Goal: Task Accomplishment & Management: Complete application form

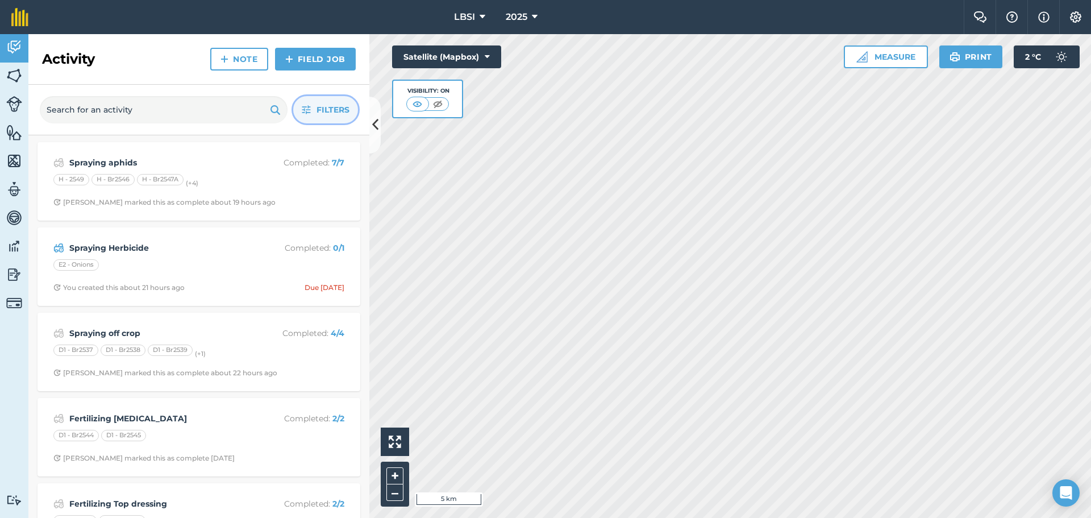
click at [321, 107] on span "Filters" at bounding box center [333, 109] width 33 height 13
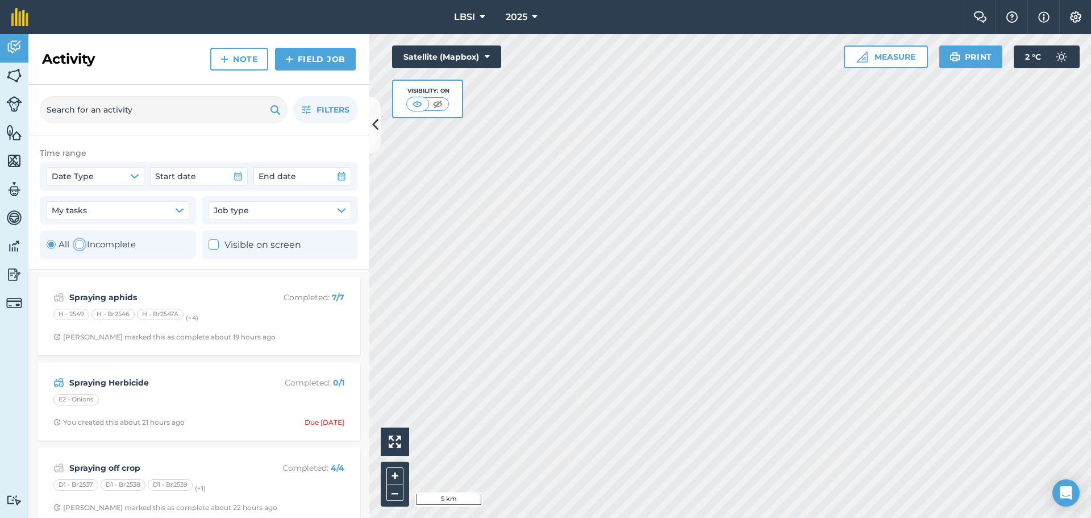
click at [78, 244] on div "Toggle Activity" at bounding box center [79, 244] width 9 height 9
radio input "false"
radio input "true"
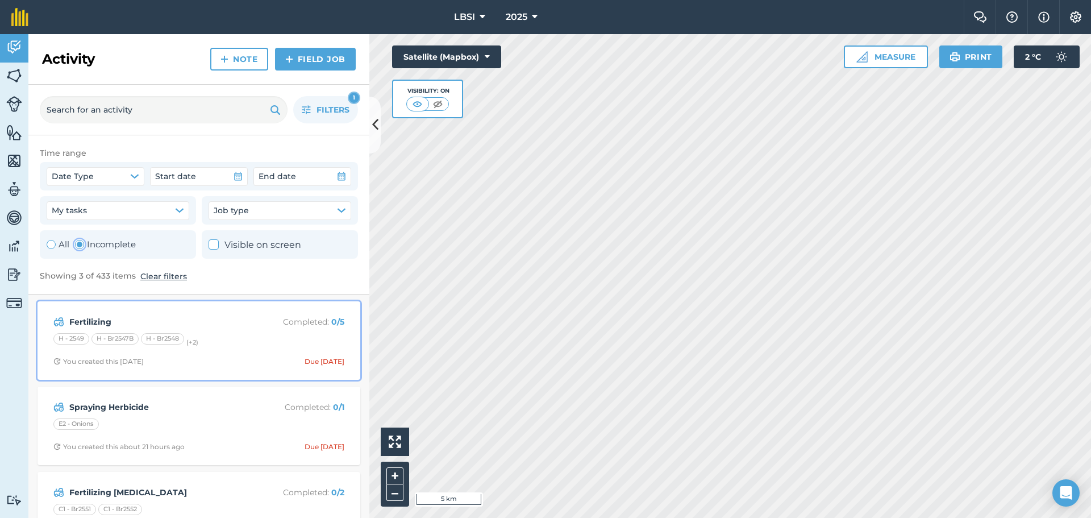
click at [207, 352] on div "Fertilizing Completed : 0 / 5 H - 2549 H - Br2547B H - Br2548 (+ 2 ) You create…" at bounding box center [198, 340] width 309 height 65
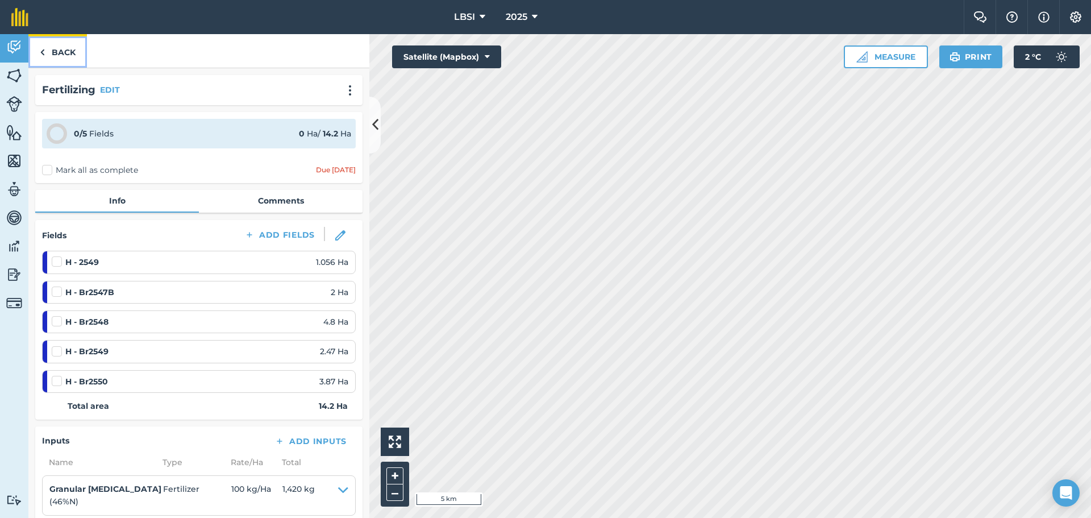
click at [42, 52] on img at bounding box center [42, 52] width 5 height 14
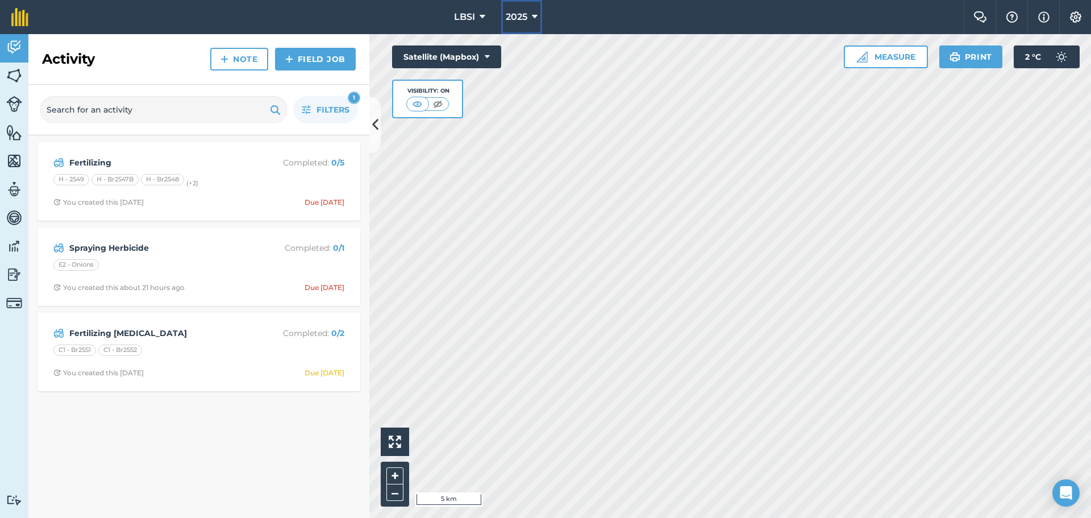
click at [535, 16] on icon at bounding box center [535, 17] width 6 height 14
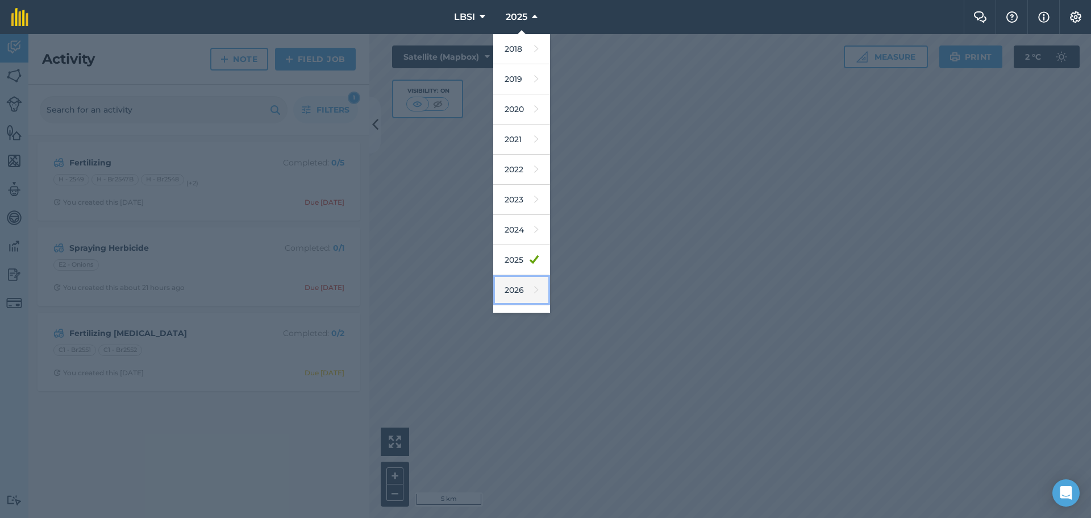
click at [517, 296] on link "2026" at bounding box center [521, 290] width 57 height 30
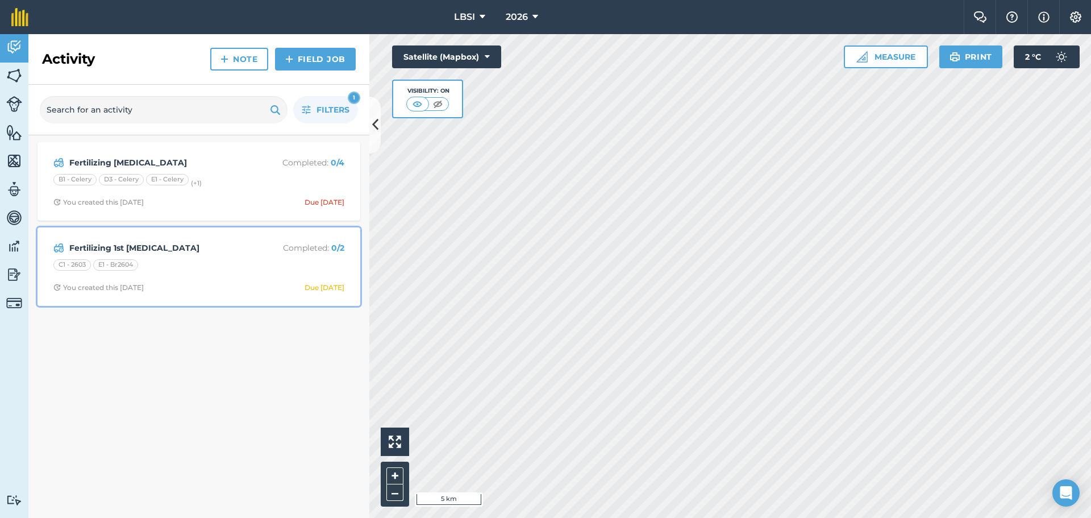
click at [116, 277] on div "Fertilizing 1st Urea Completed : 0 / 2 C1 - 2603 E1 - Br2604 You created this 8…" at bounding box center [198, 266] width 309 height 65
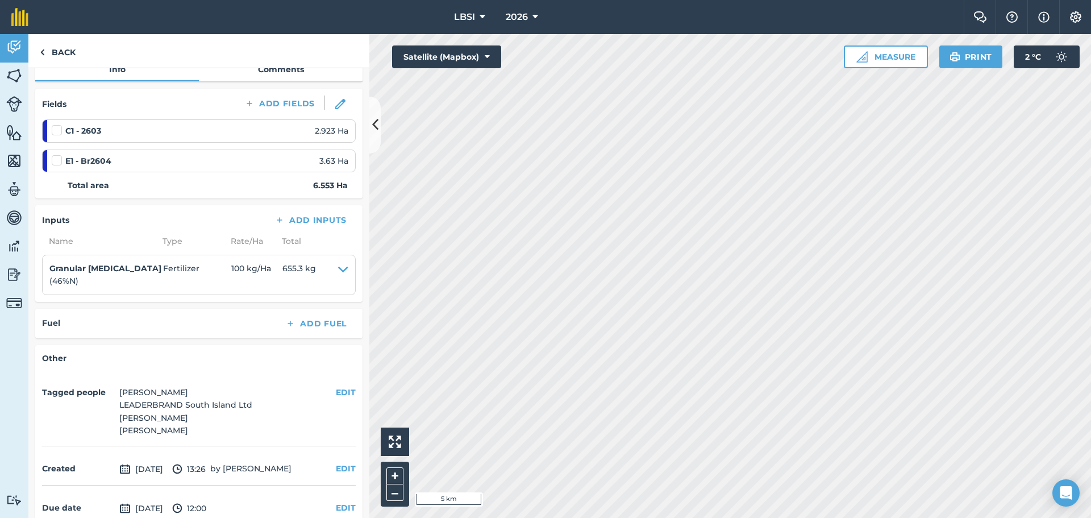
scroll to position [114, 0]
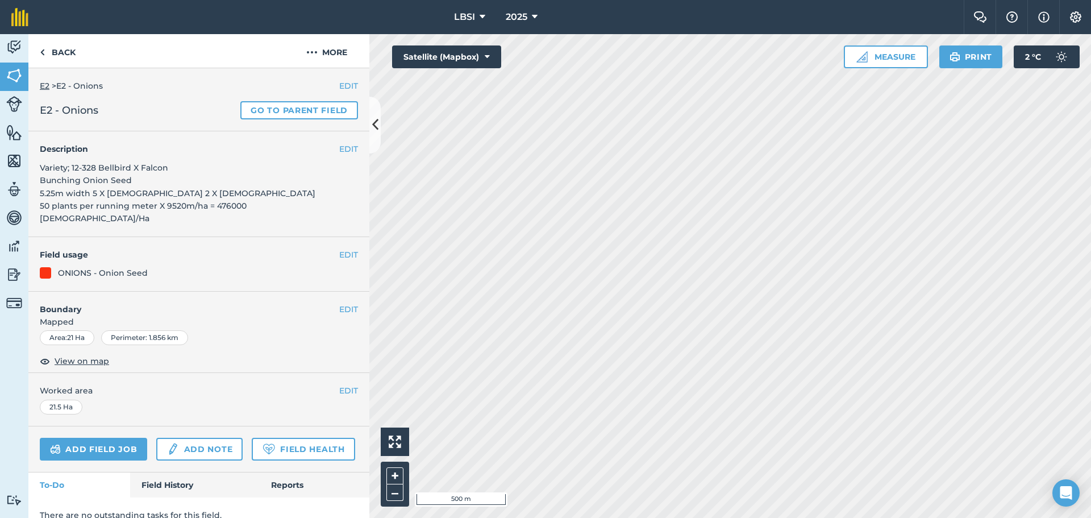
scroll to position [34, 0]
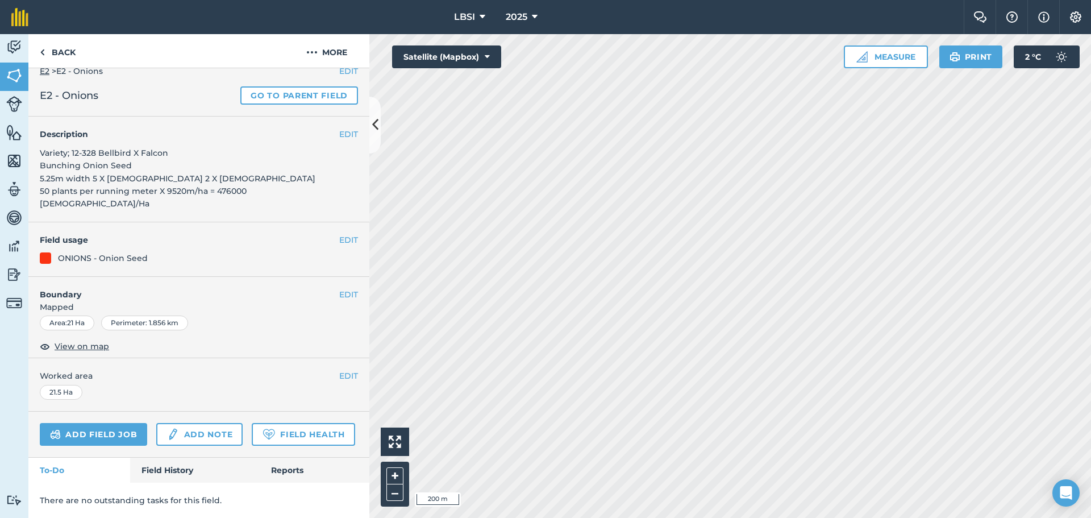
scroll to position [11, 0]
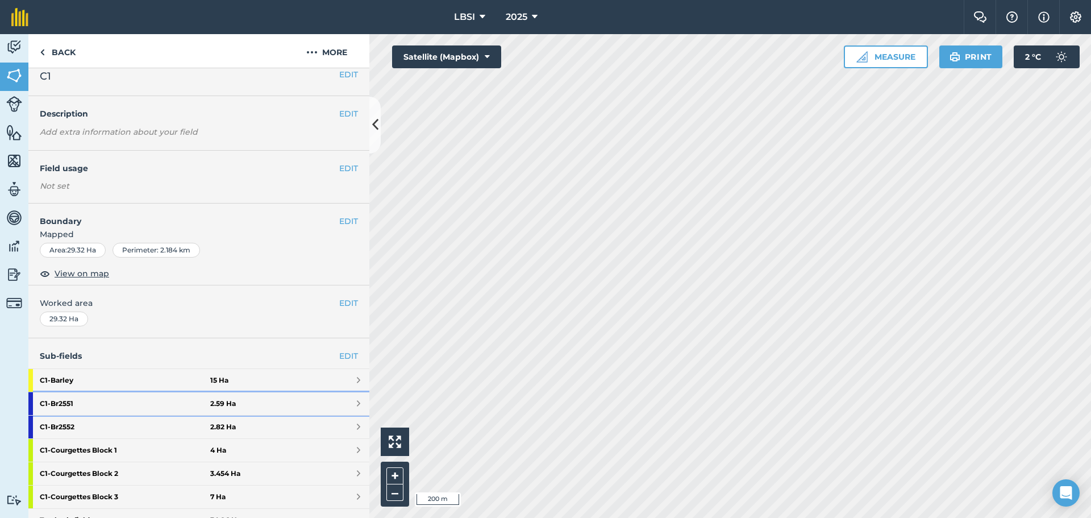
click at [124, 403] on strong "C1 - Br2551" at bounding box center [125, 403] width 171 height 23
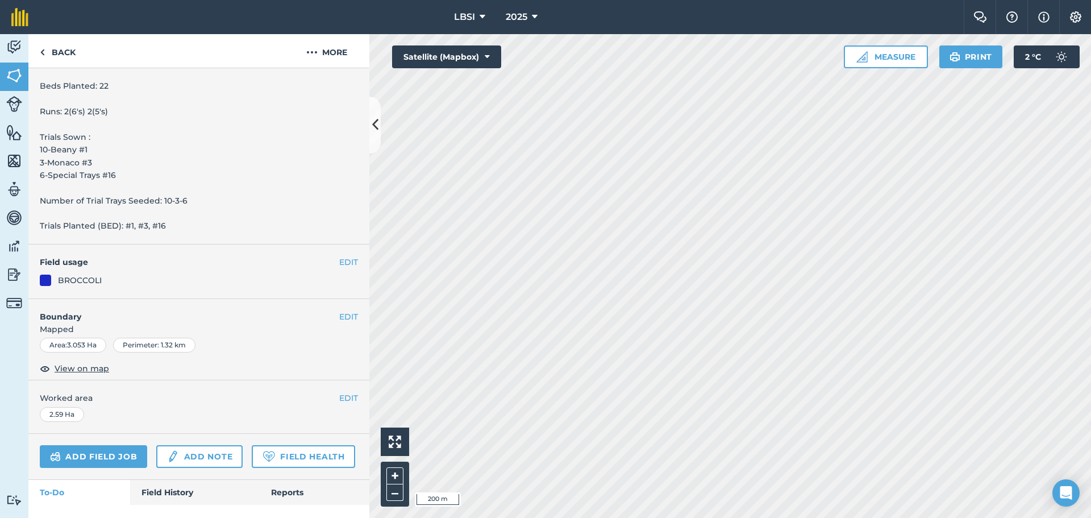
scroll to position [463, 0]
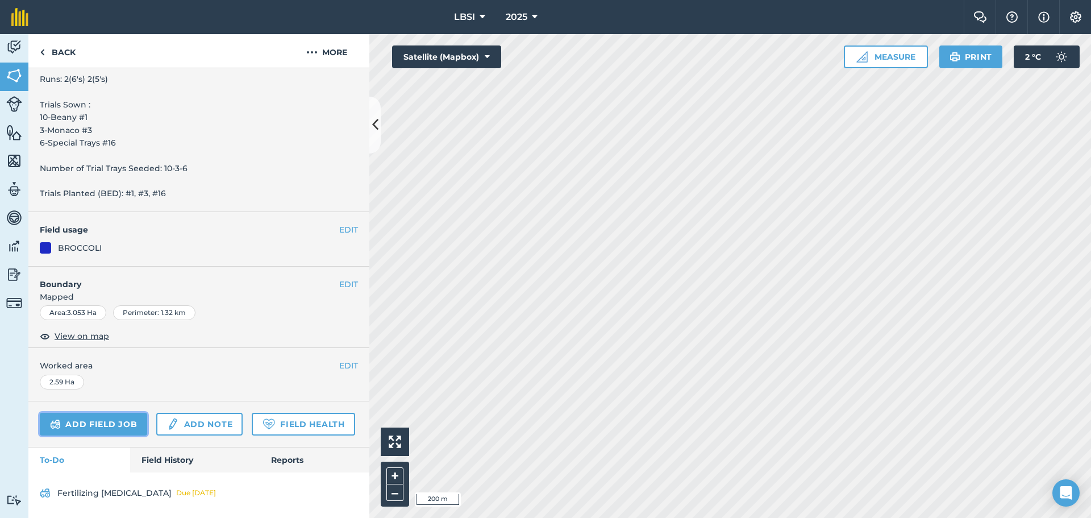
click at [106, 413] on link "Add field job" at bounding box center [93, 424] width 107 height 23
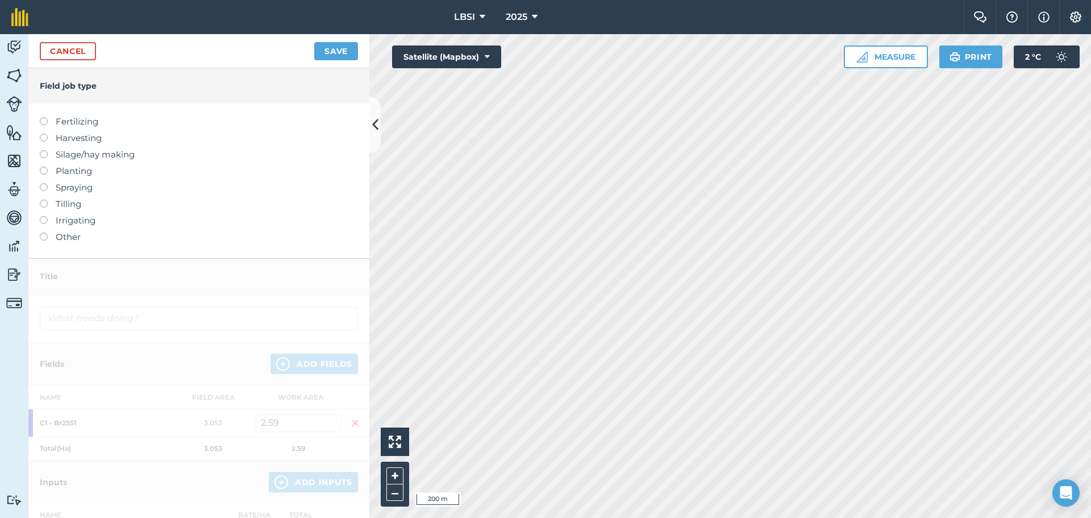
click at [44, 183] on label at bounding box center [48, 183] width 16 height 0
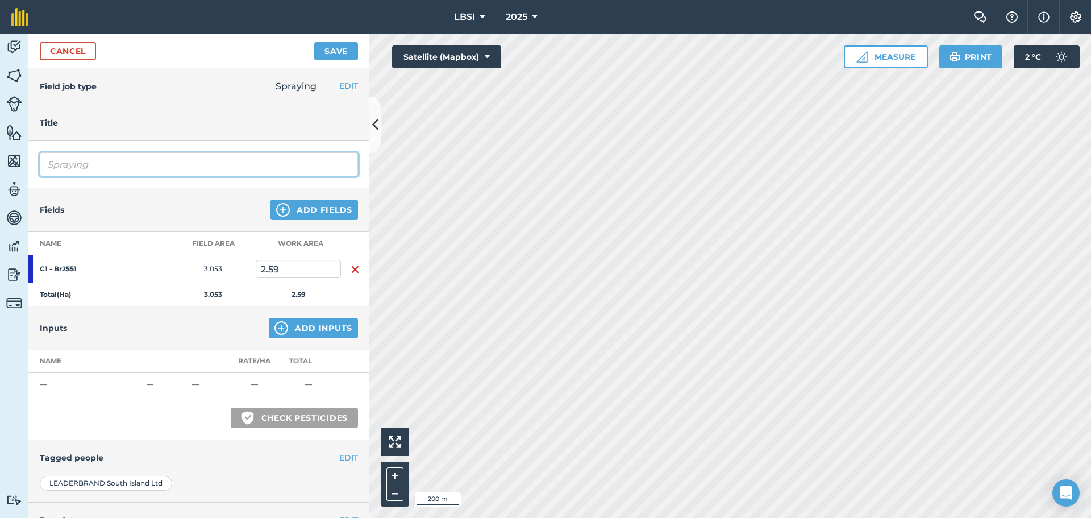
click at [92, 161] on input "Spraying" at bounding box center [199, 164] width 318 height 24
type input "Spraying Insecticide"
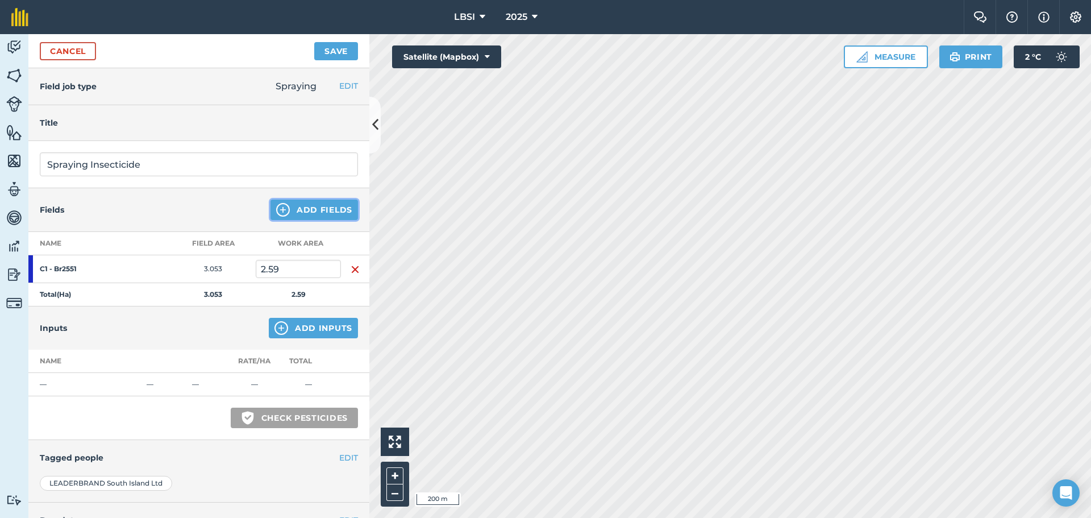
click at [276, 211] on img at bounding box center [283, 210] width 14 height 14
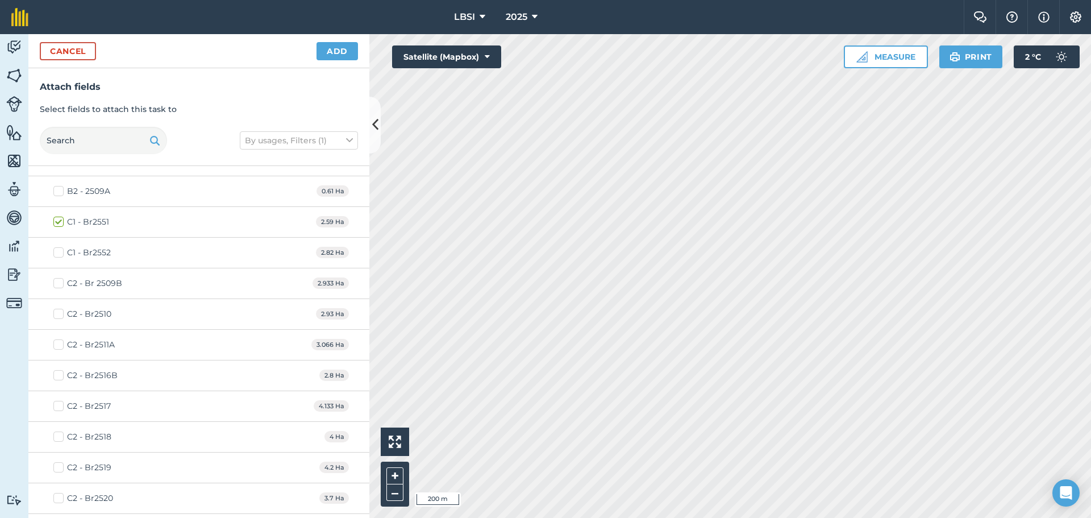
scroll to position [796, 0]
click at [60, 279] on label "C1 - Br2552" at bounding box center [81, 279] width 57 height 12
click at [60, 279] on input "C1 - Br2552" at bounding box center [56, 276] width 7 height 7
checkbox input "true"
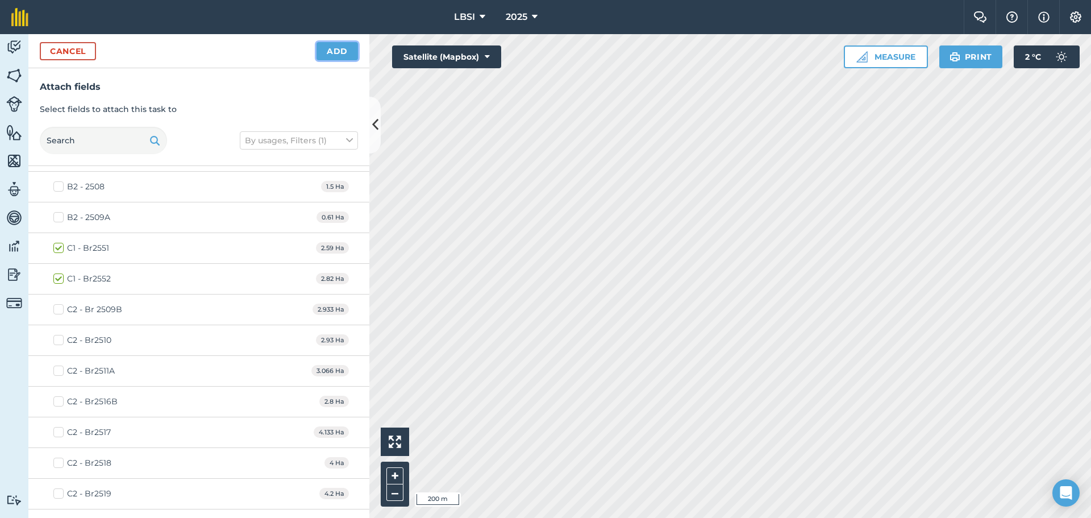
click at [334, 55] on button "Add" at bounding box center [337, 51] width 41 height 18
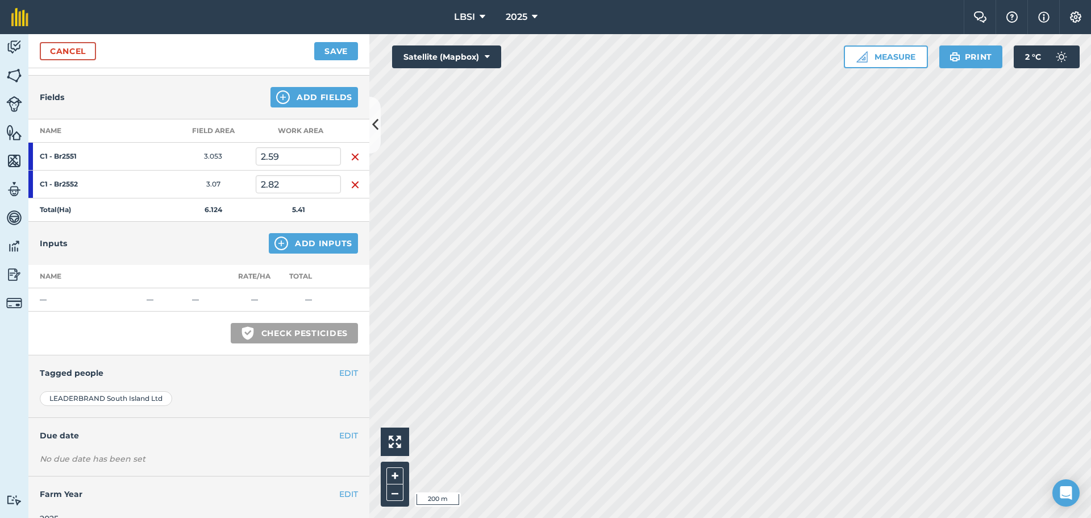
scroll to position [114, 0]
click at [280, 242] on img at bounding box center [282, 242] width 14 height 14
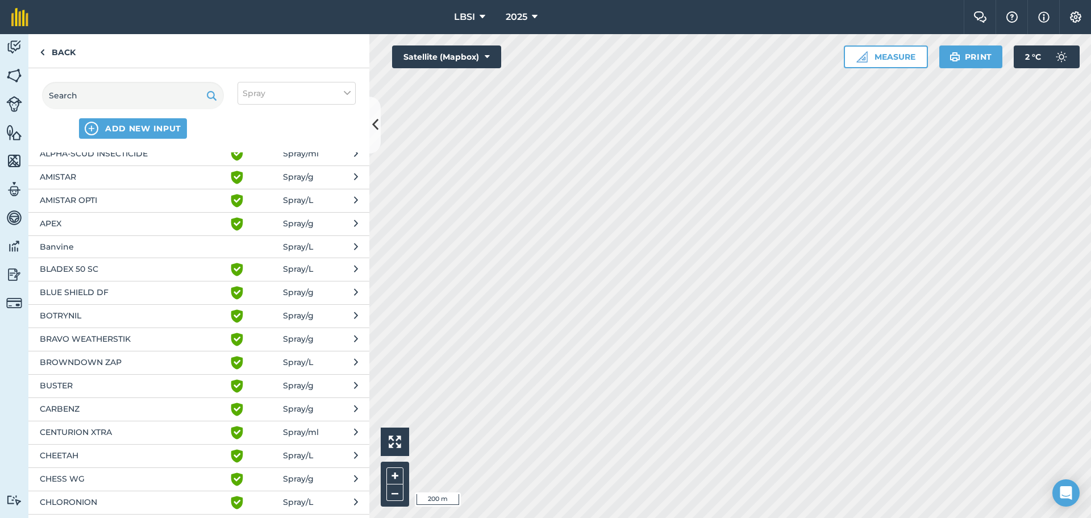
scroll to position [284, 0]
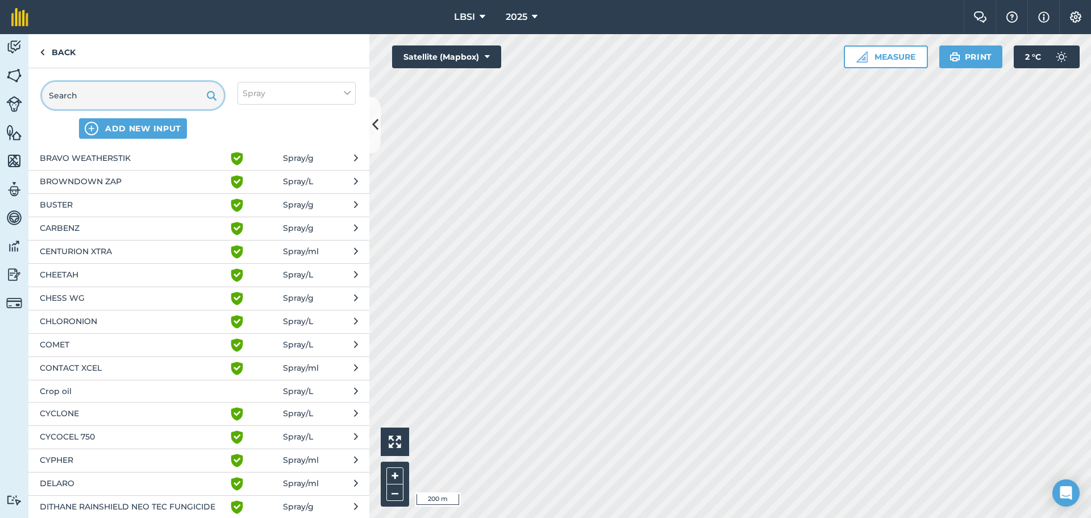
click at [107, 98] on input "text" at bounding box center [133, 95] width 182 height 27
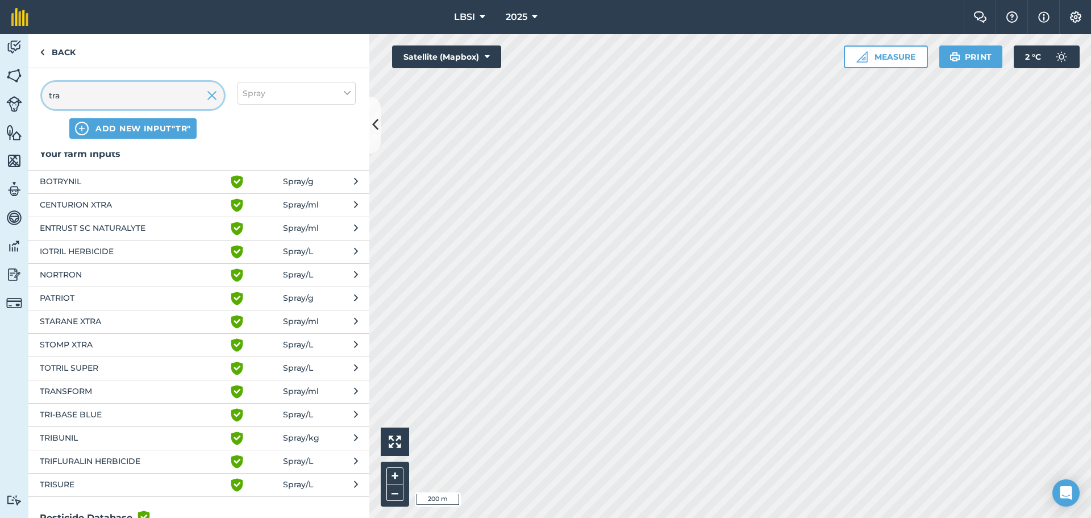
scroll to position [0, 0]
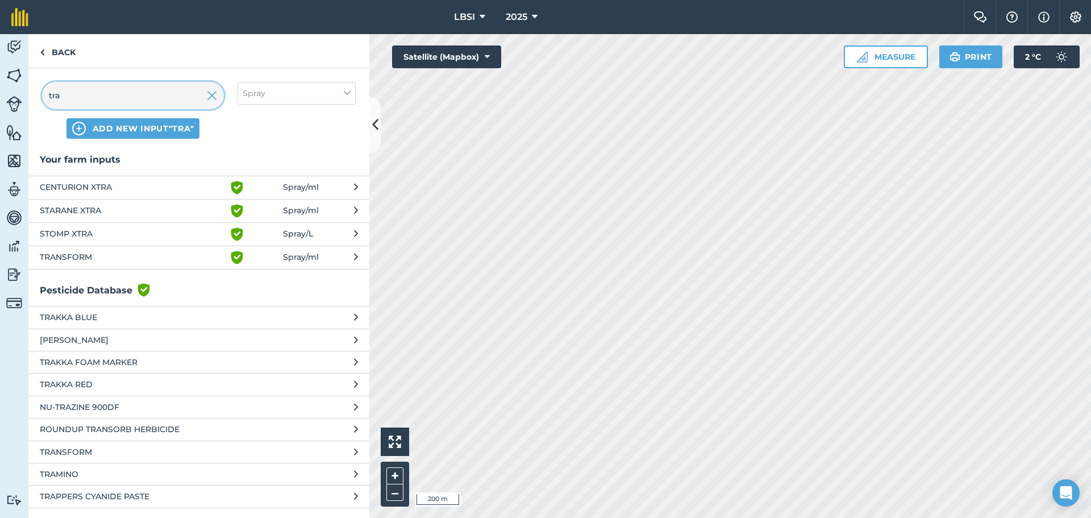
type input "tra"
click at [109, 261] on span "TRANSFORM" at bounding box center [133, 258] width 186 height 14
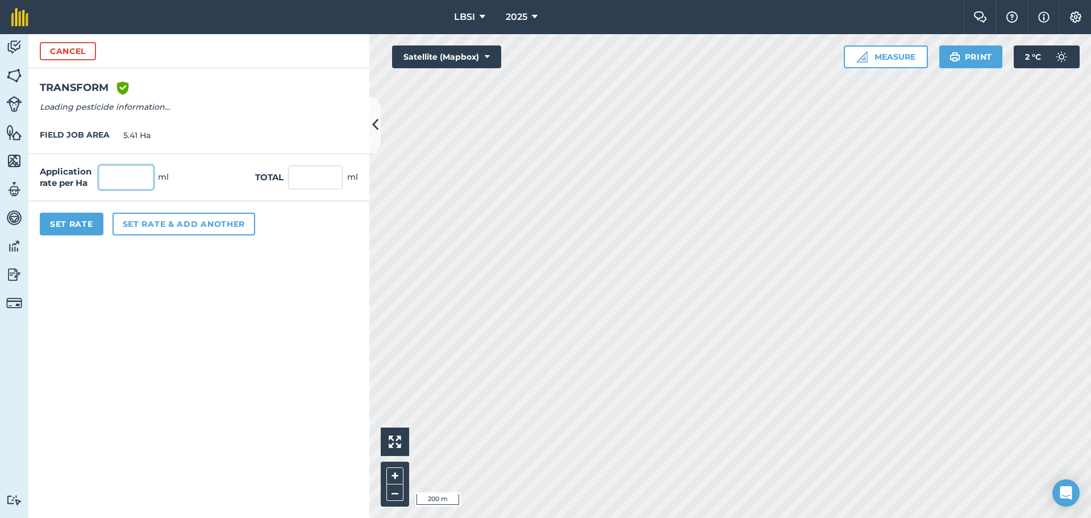
click at [127, 174] on input "text" at bounding box center [126, 177] width 55 height 24
type input "250"
type input "1,352.5"
click at [193, 225] on button "Set rate & add another" at bounding box center [184, 224] width 143 height 23
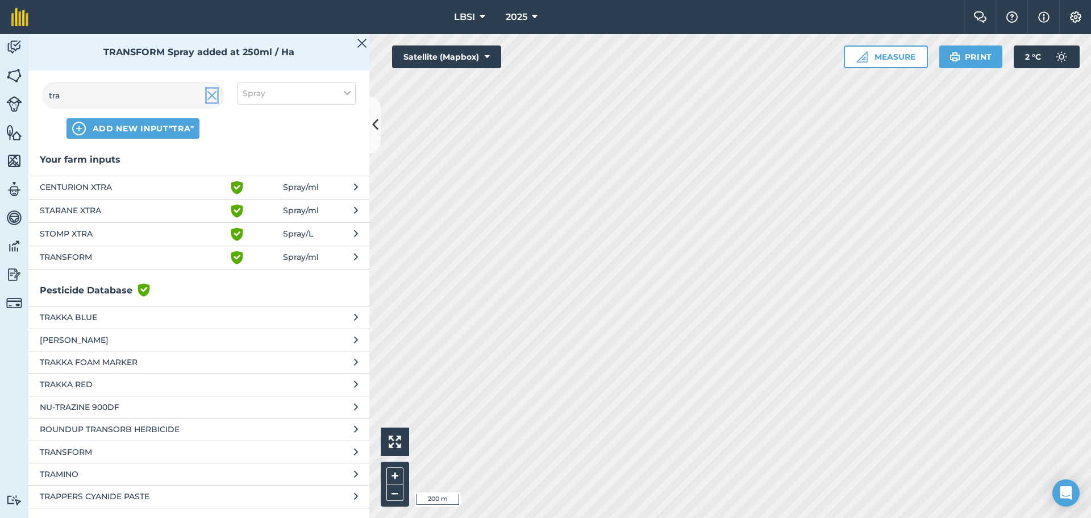
click at [211, 95] on img at bounding box center [212, 96] width 10 height 14
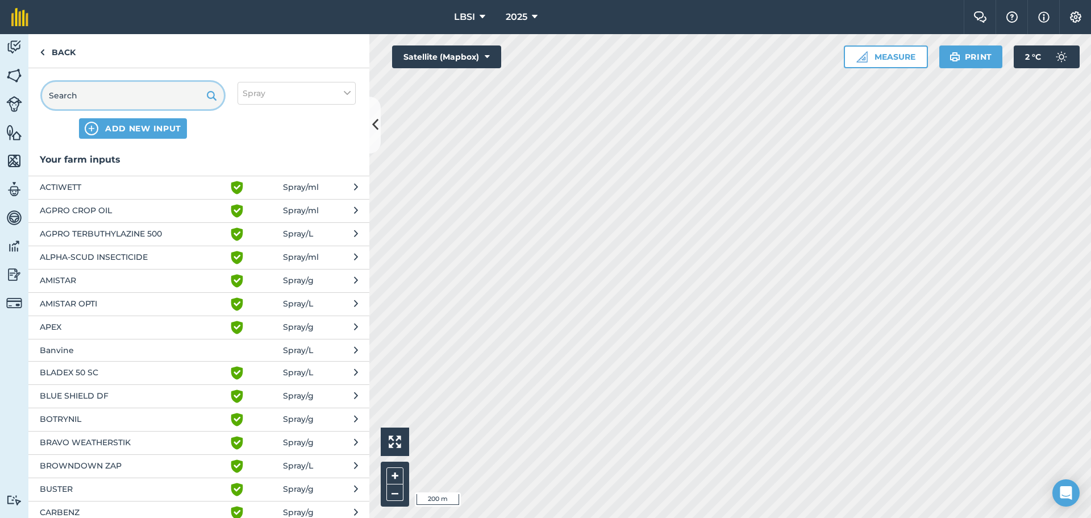
click at [102, 95] on input "text" at bounding box center [133, 95] width 182 height 27
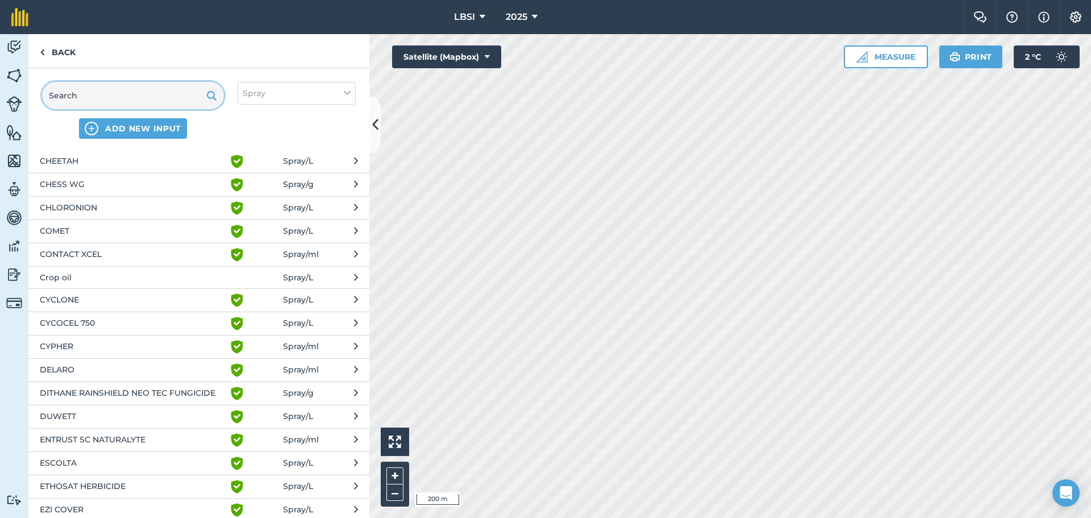
scroll to position [455, 0]
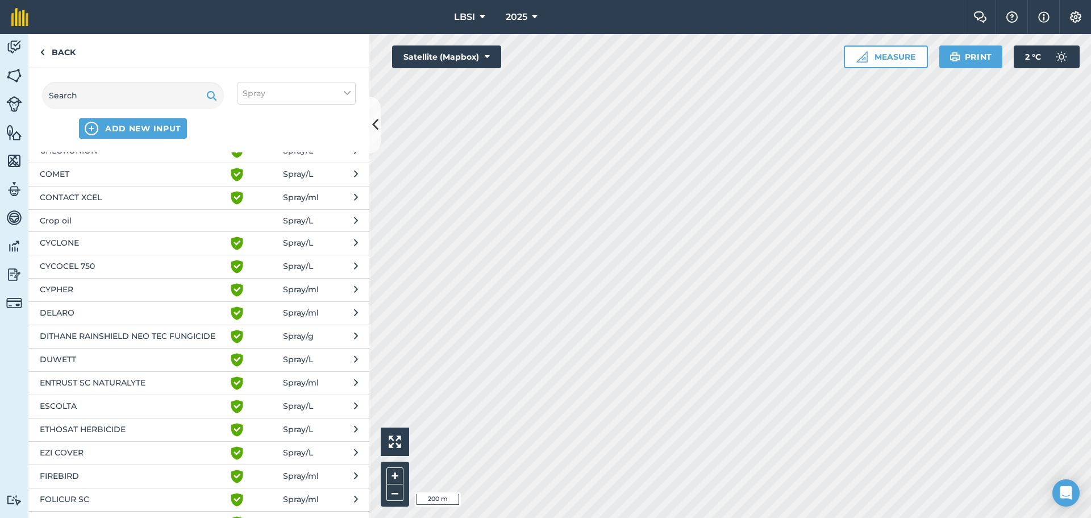
click at [84, 452] on span "EZI COVER" at bounding box center [133, 453] width 186 height 14
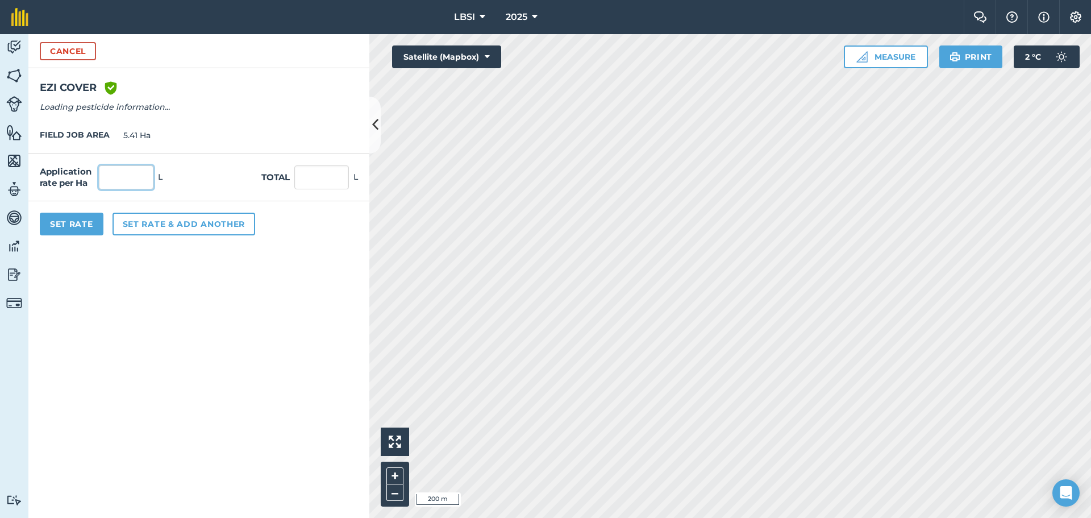
drag, startPoint x: 122, startPoint y: 174, endPoint x: 159, endPoint y: 159, distance: 40.5
click at [122, 174] on input "text" at bounding box center [126, 177] width 55 height 24
type input "1"
type input "5.41"
click at [161, 226] on button "Set rate & add another" at bounding box center [184, 224] width 143 height 23
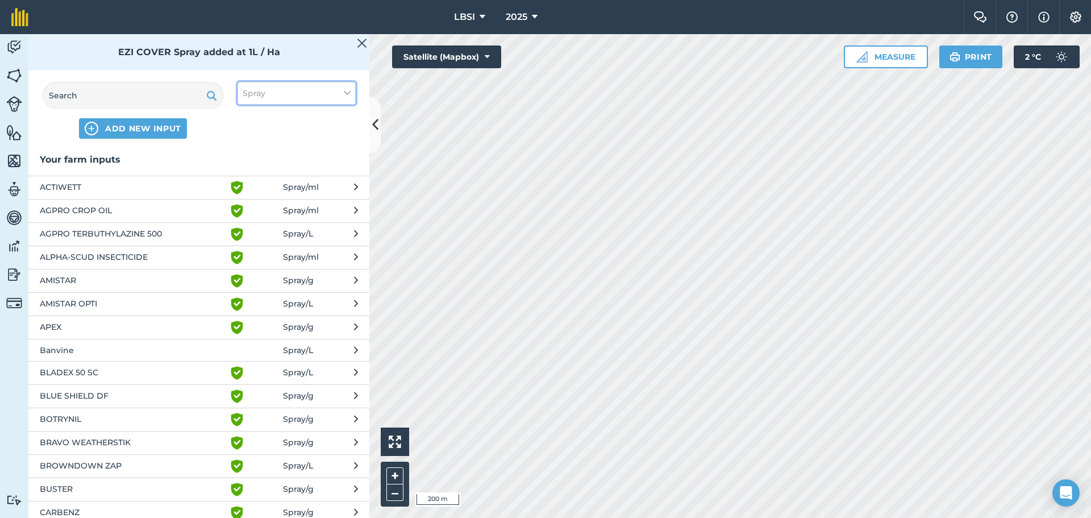
click at [347, 91] on icon at bounding box center [347, 93] width 7 height 13
drag, startPoint x: 248, startPoint y: 204, endPoint x: 116, endPoint y: 147, distance: 144.1
click at [245, 203] on label "Other" at bounding box center [297, 202] width 108 height 12
click at [245, 203] on input "Other" at bounding box center [246, 199] width 7 height 7
checkbox input "true"
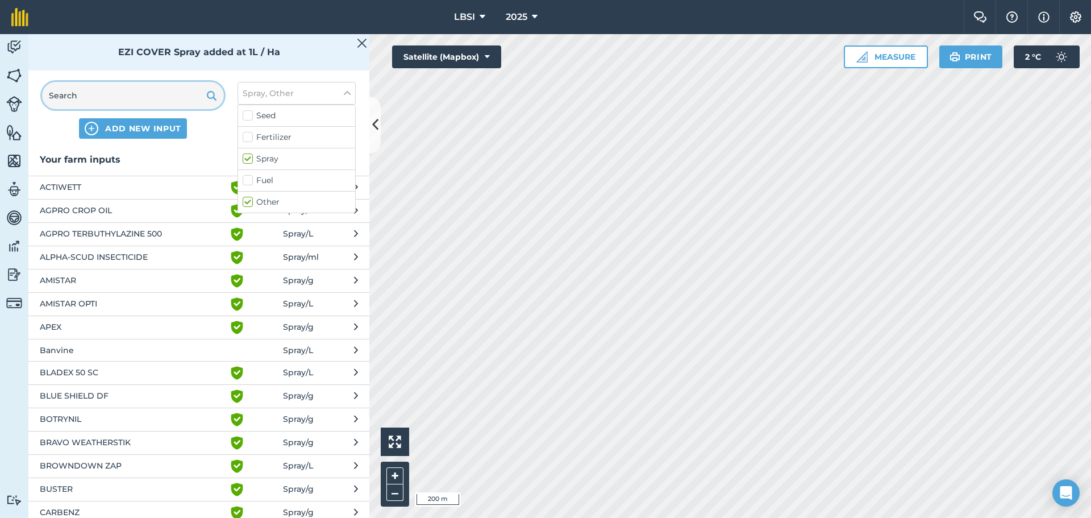
click at [69, 94] on input "text" at bounding box center [133, 95] width 182 height 27
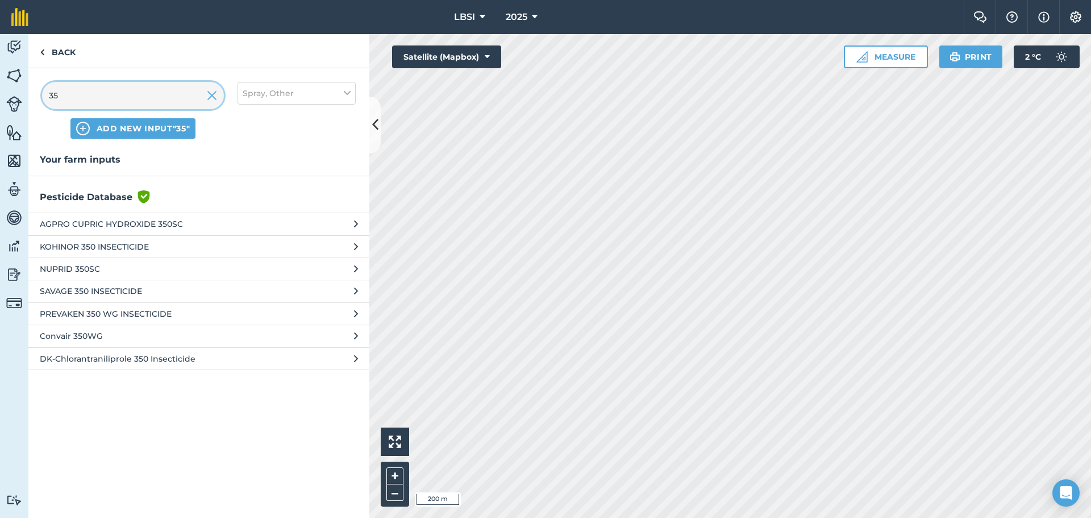
type input "3"
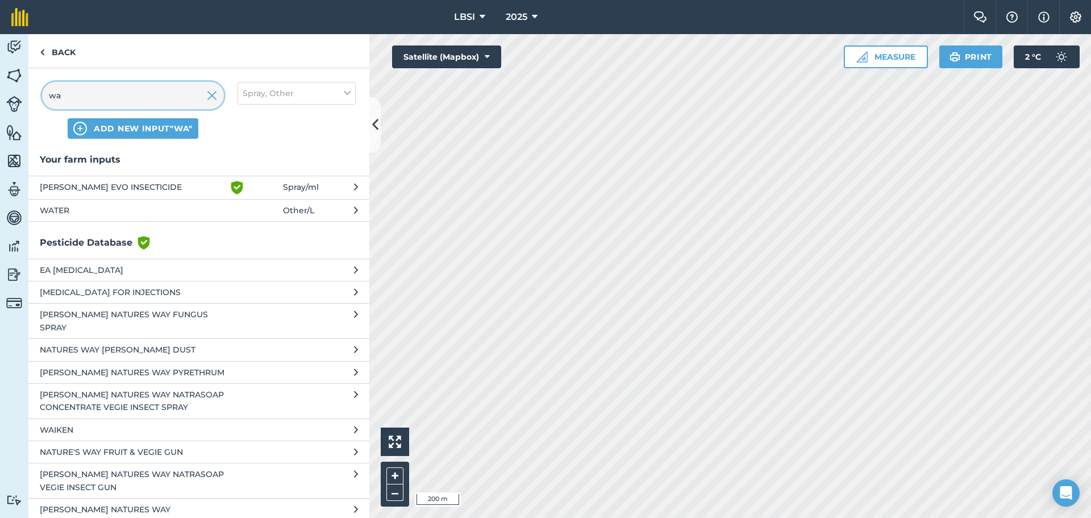
type input "wa"
click at [67, 211] on span "WATER" at bounding box center [133, 210] width 186 height 13
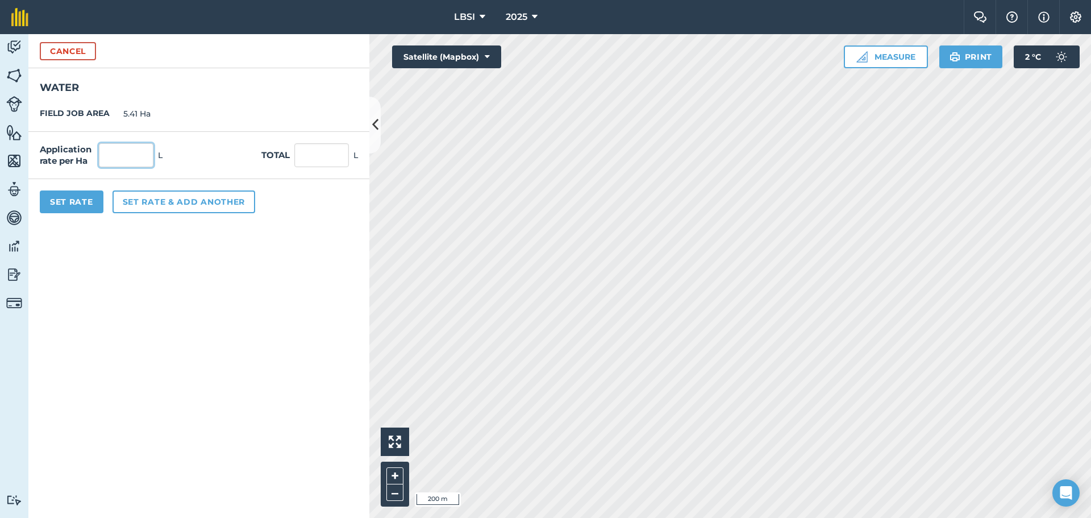
click at [115, 156] on input "text" at bounding box center [126, 155] width 55 height 24
type input "350"
type input "1,893.5"
click at [80, 209] on button "Set Rate" at bounding box center [72, 201] width 64 height 23
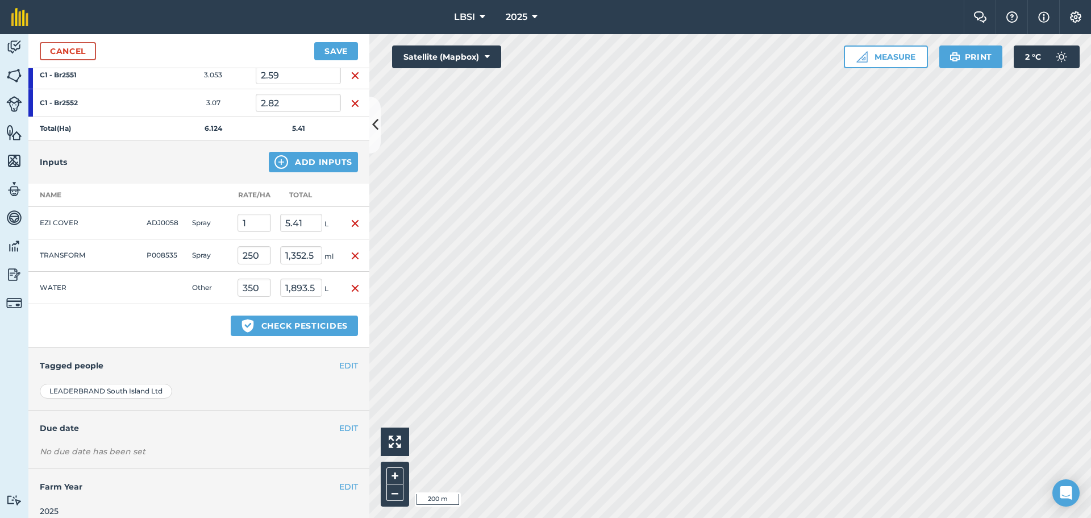
scroll to position [205, 0]
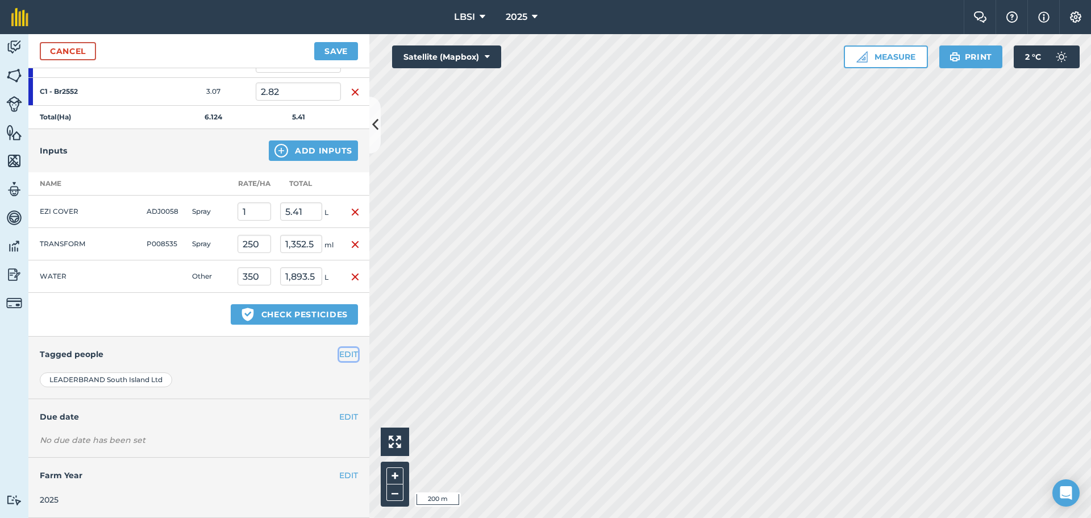
click at [346, 356] on button "EDIT" at bounding box center [348, 354] width 19 height 13
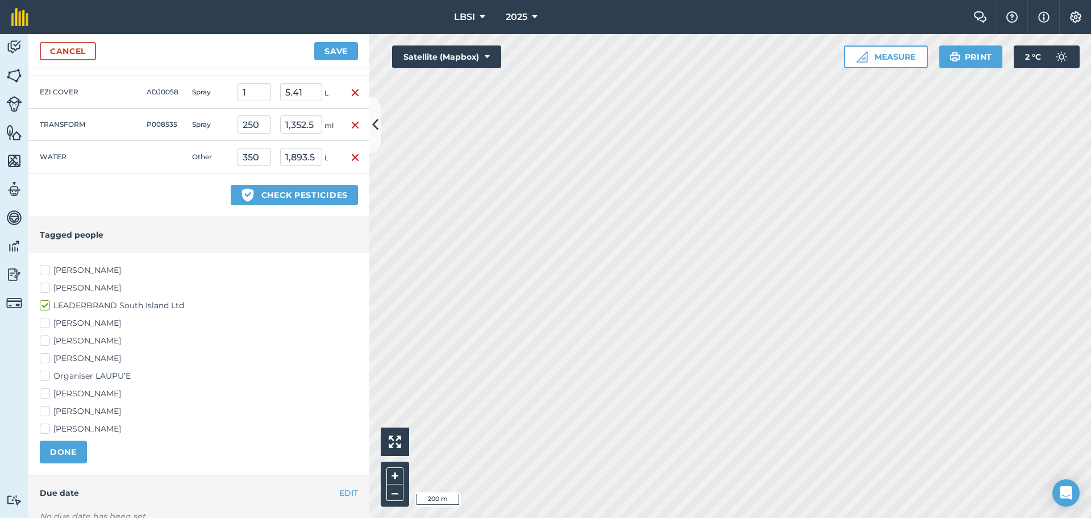
scroll to position [376, 0]
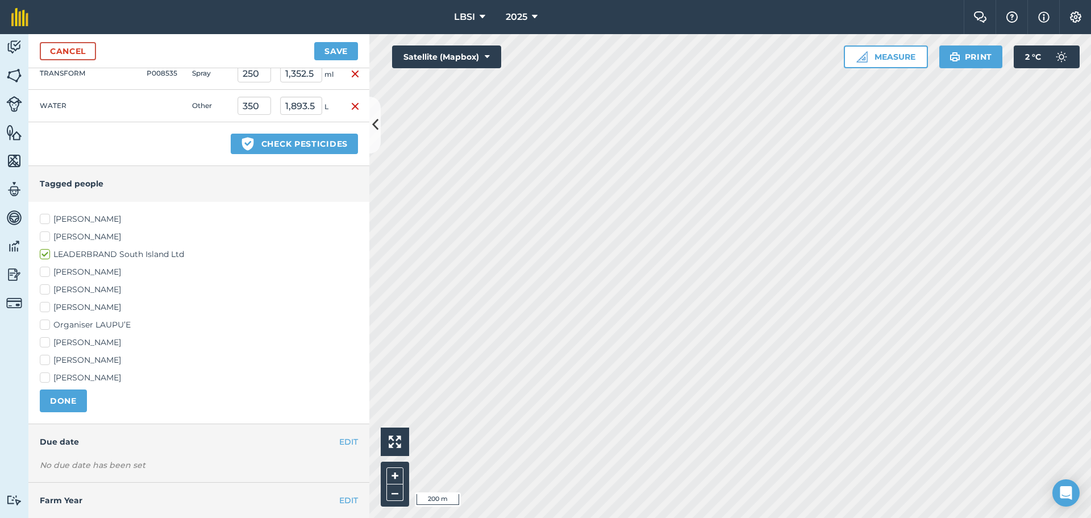
click at [41, 343] on label "[PERSON_NAME]" at bounding box center [199, 342] width 318 height 12
click at [41, 343] on input "[PERSON_NAME]" at bounding box center [43, 339] width 7 height 7
checkbox input "true"
click at [45, 305] on label "[PERSON_NAME]" at bounding box center [199, 307] width 318 height 12
click at [45, 305] on input "[PERSON_NAME]" at bounding box center [43, 304] width 7 height 7
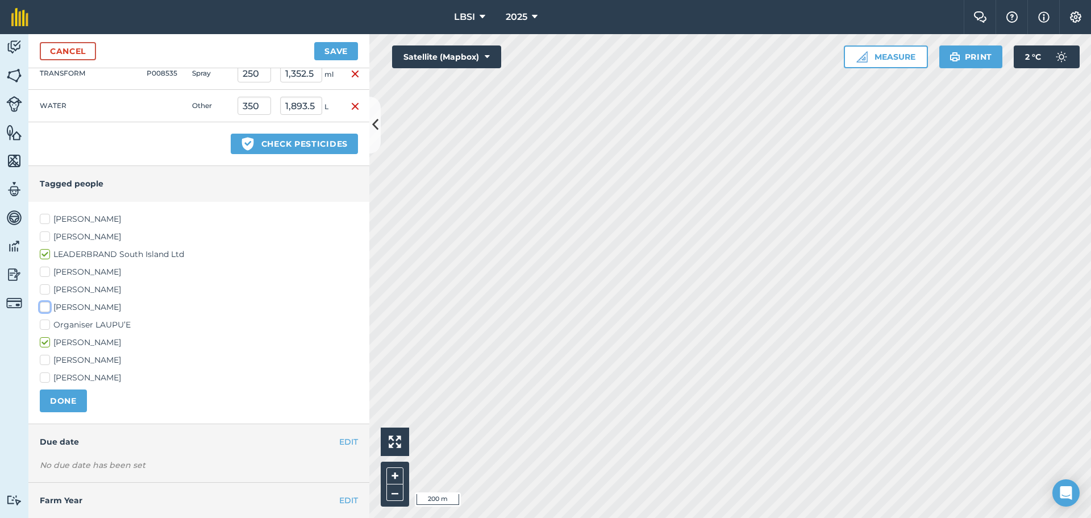
checkbox input "true"
click at [69, 395] on button "DONE" at bounding box center [63, 400] width 47 height 23
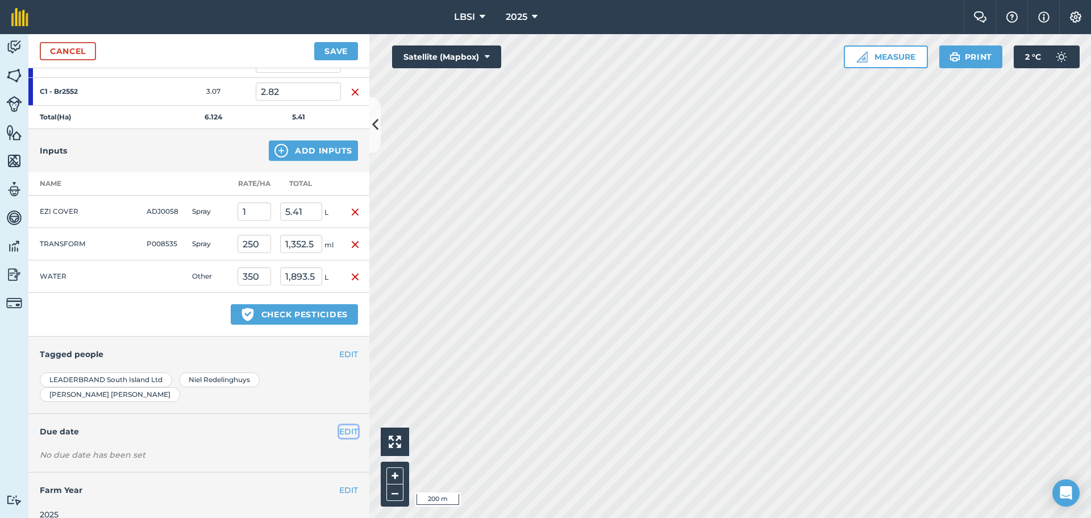
click at [342, 425] on button "EDIT" at bounding box center [348, 431] width 19 height 13
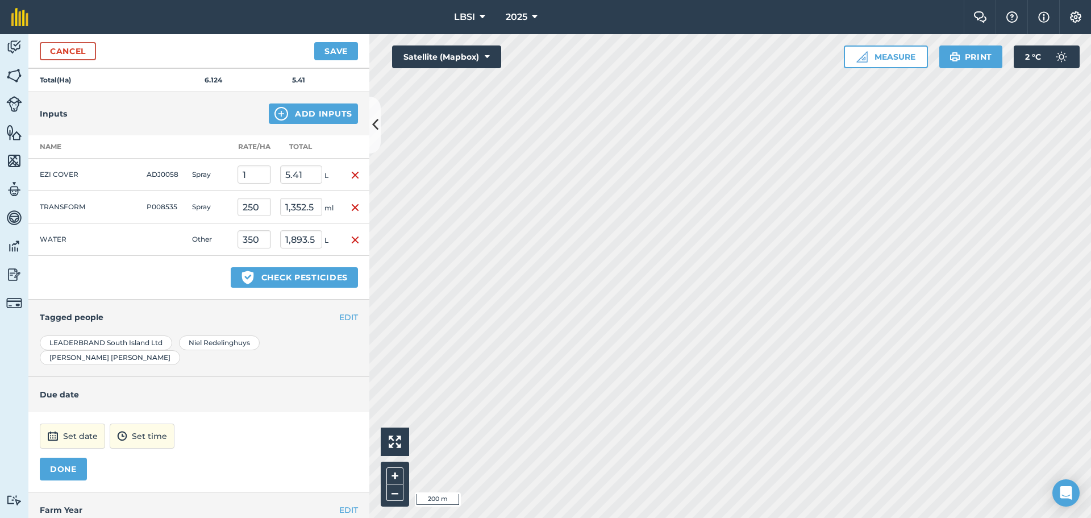
scroll to position [262, 0]
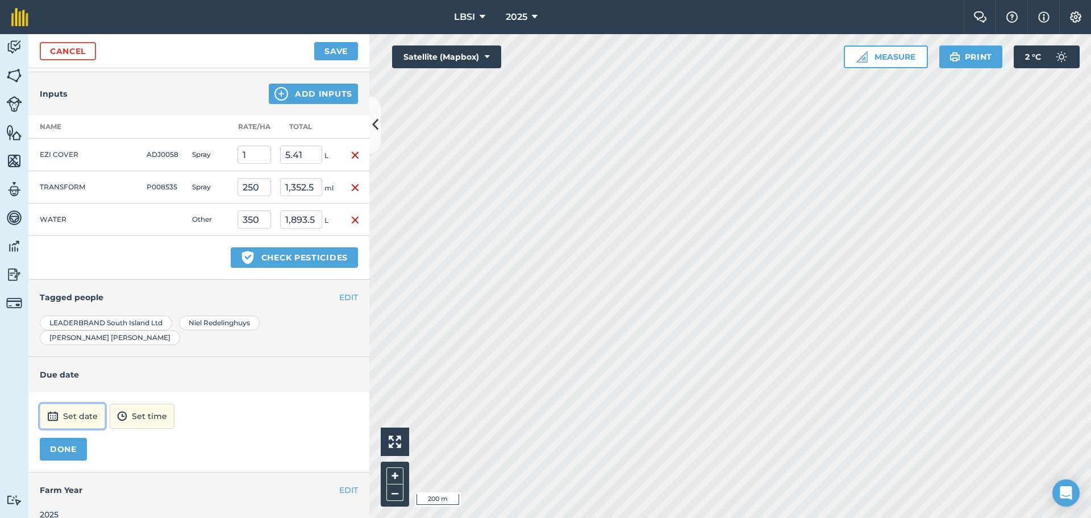
click at [70, 404] on button "Set date" at bounding box center [72, 416] width 65 height 25
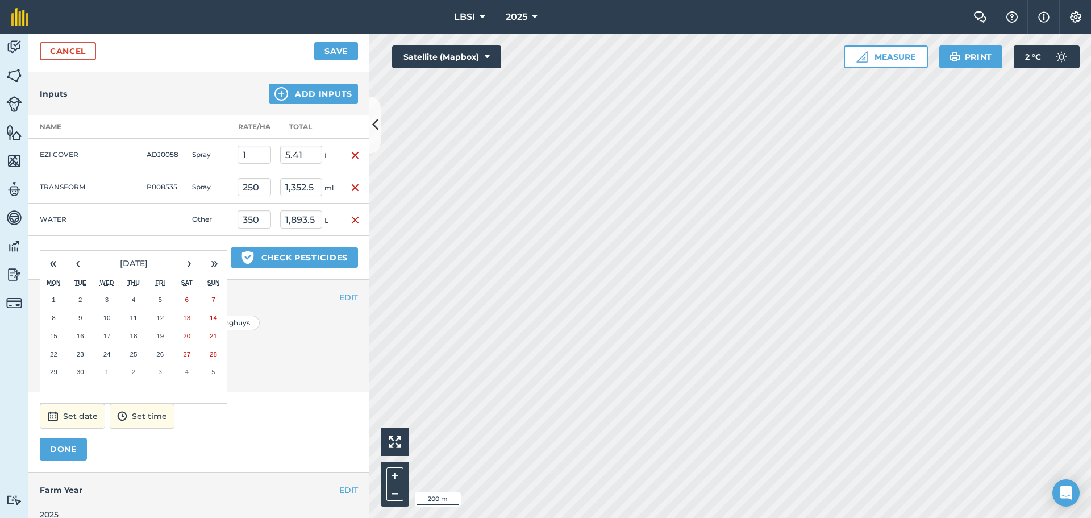
click at [134, 314] on abbr "11" at bounding box center [133, 317] width 7 height 7
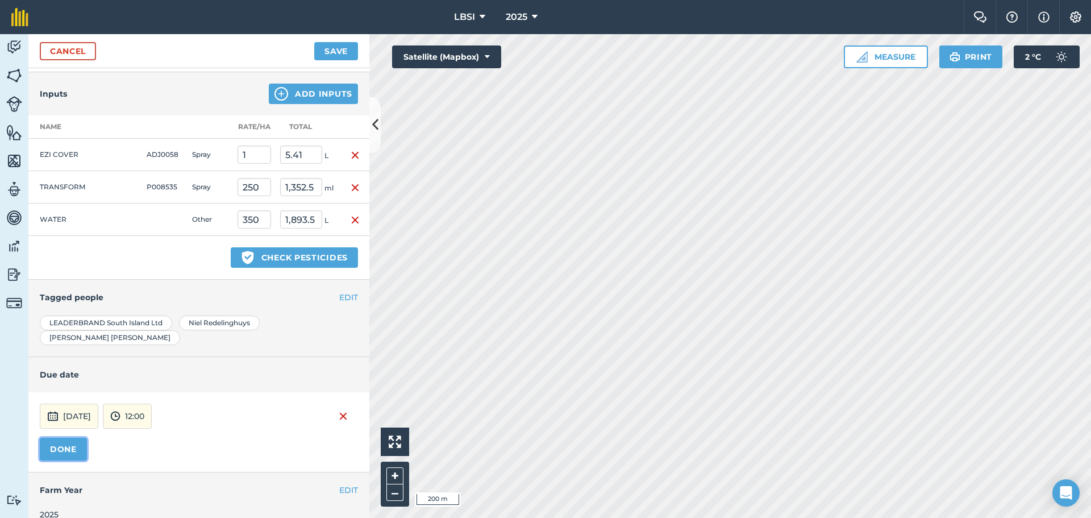
click at [73, 438] on button "DONE" at bounding box center [63, 449] width 47 height 23
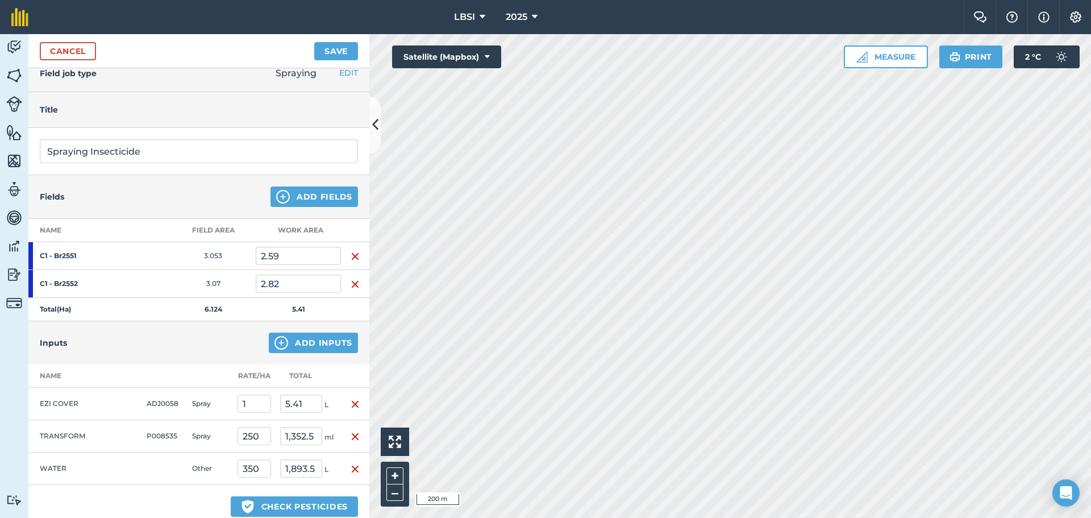
scroll to position [0, 0]
